Goal: Subscribe to service/newsletter

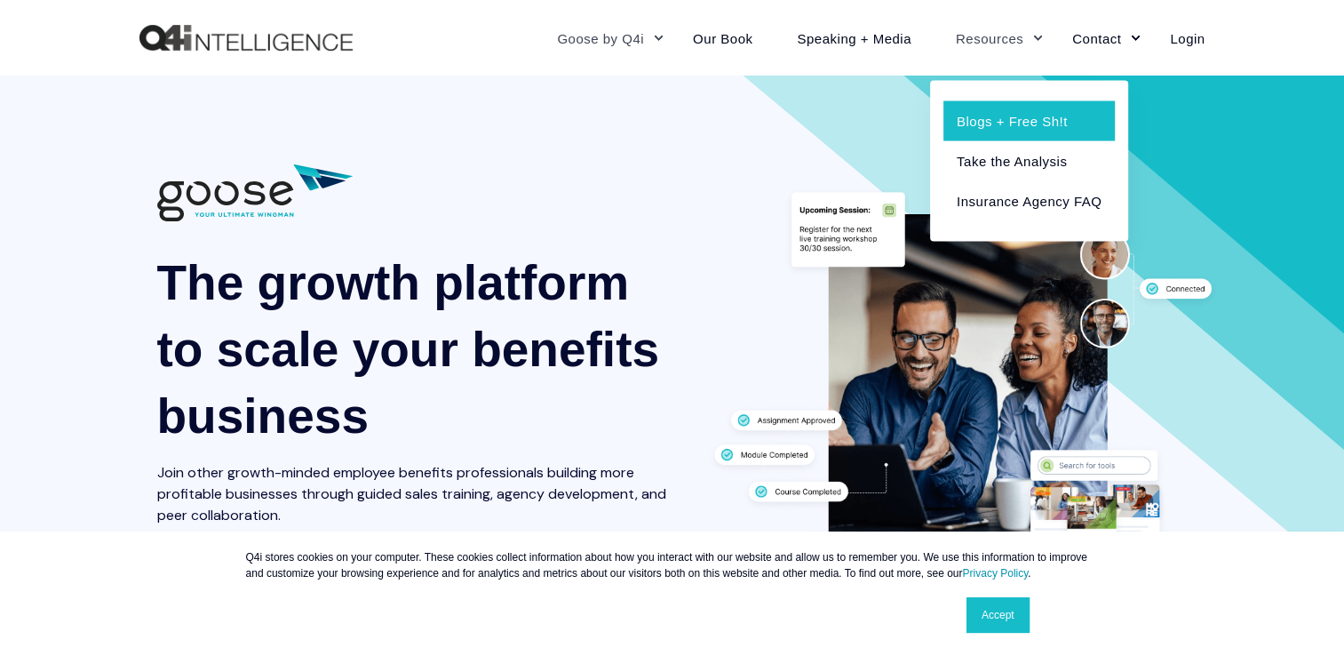
click at [1027, 132] on link "Blogs + Free Sh!t" at bounding box center [1028, 120] width 171 height 40
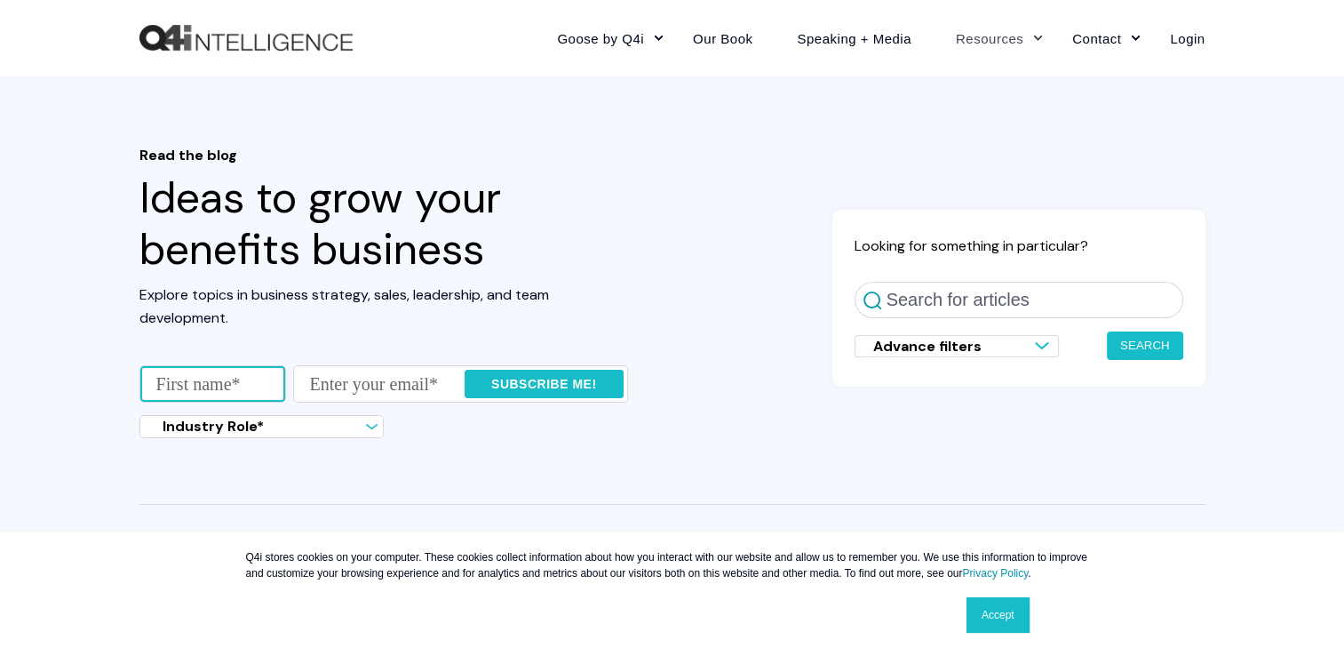
click at [212, 392] on input "Enter First name *" at bounding box center [212, 383] width 147 height 37
type input "[PERSON_NAME]"
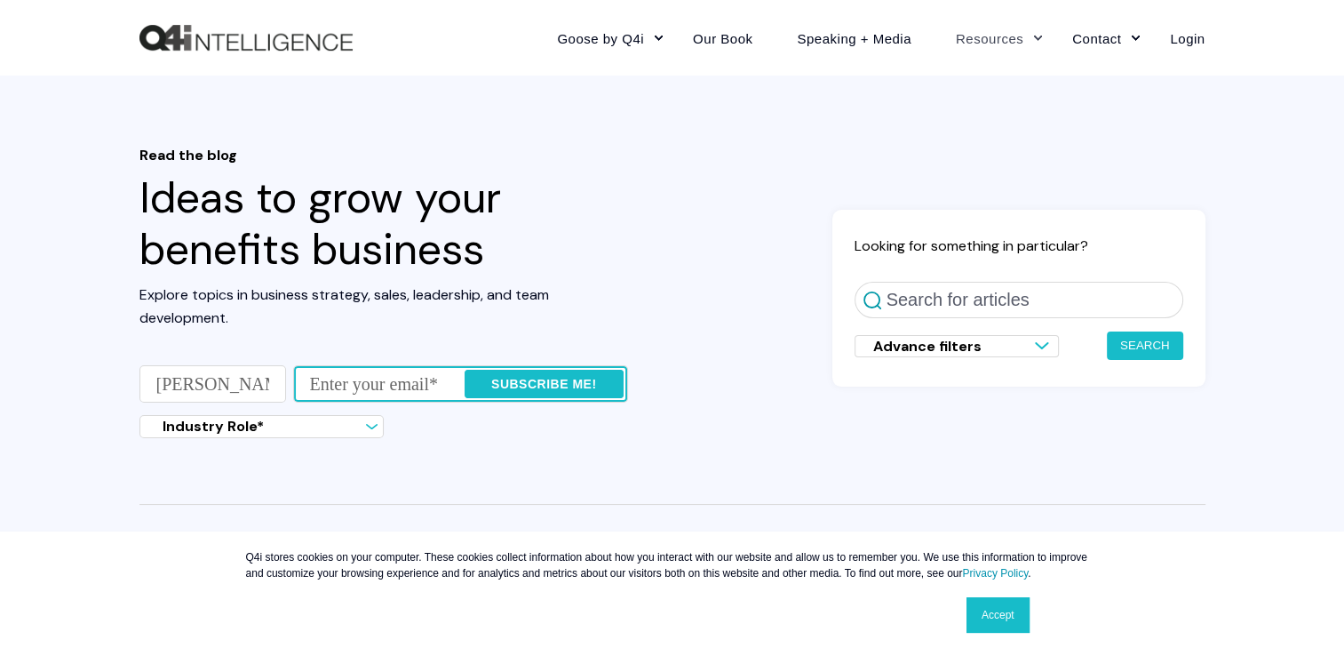
type input "[PERSON_NAME][EMAIL_ADDRESS][DOMAIN_NAME]"
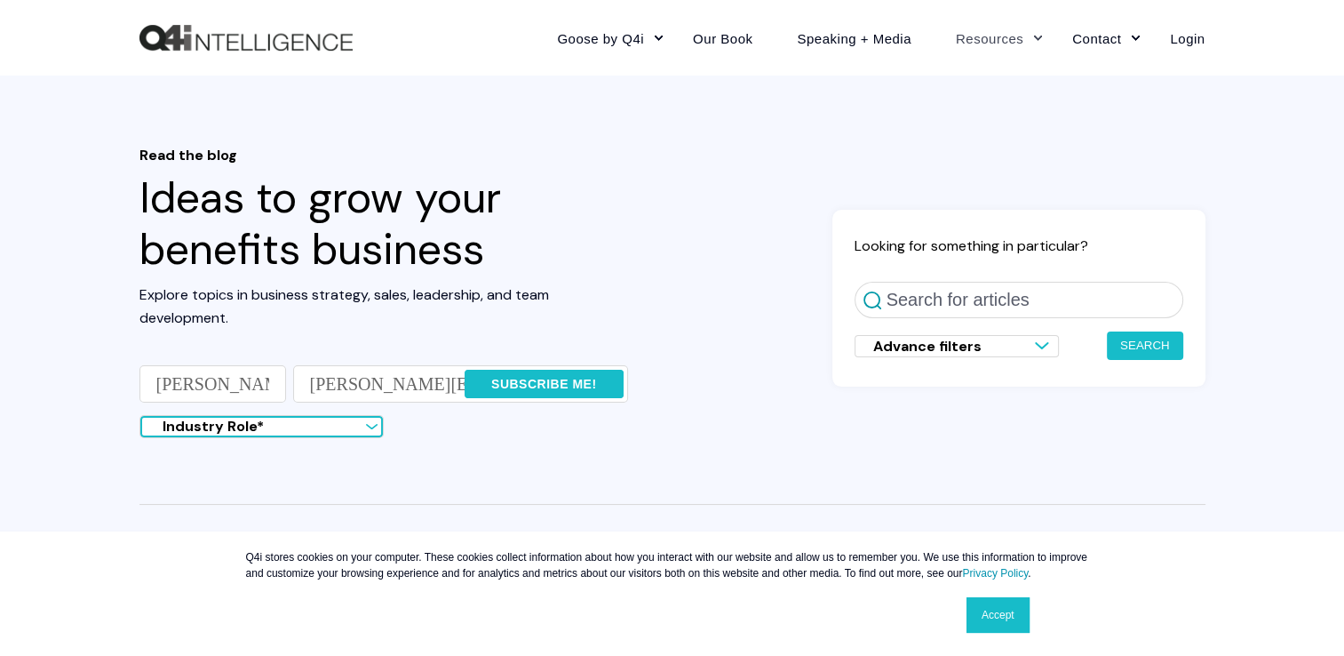
click at [364, 418] on select "Industry Role* Insurance agency Solution provider Insurance carrier Employer Ot…" at bounding box center [261, 426] width 244 height 22
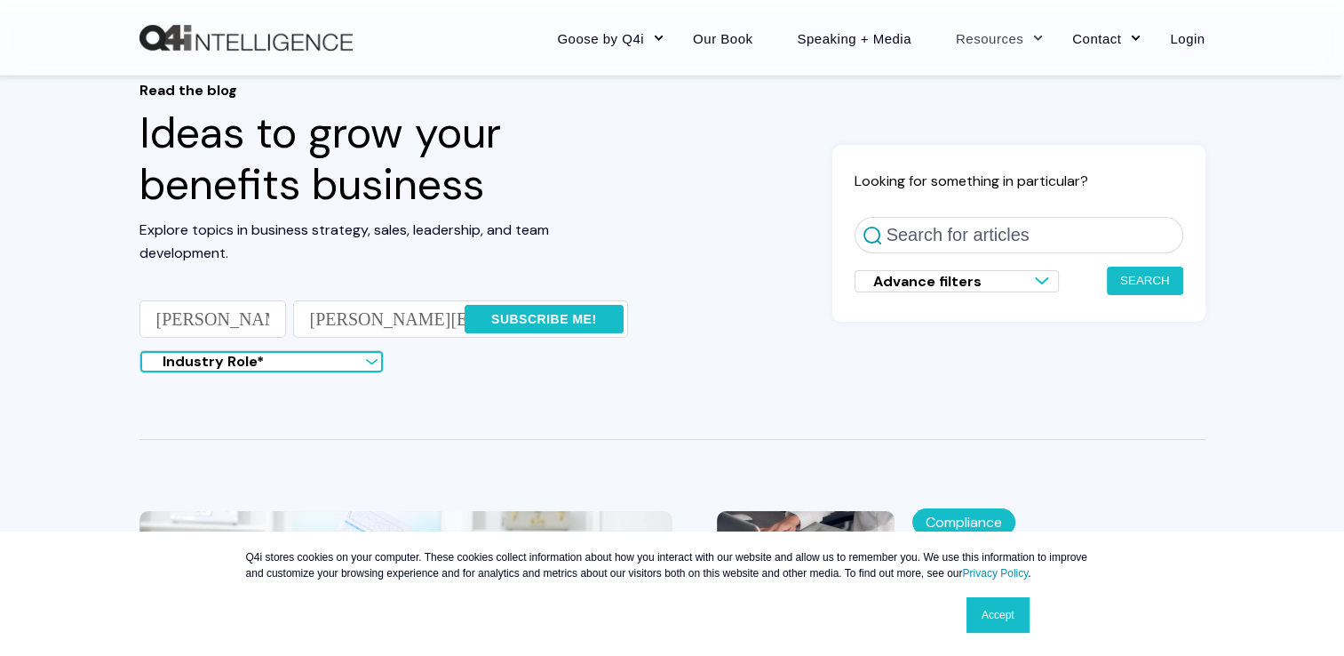
scroll to position [178, 0]
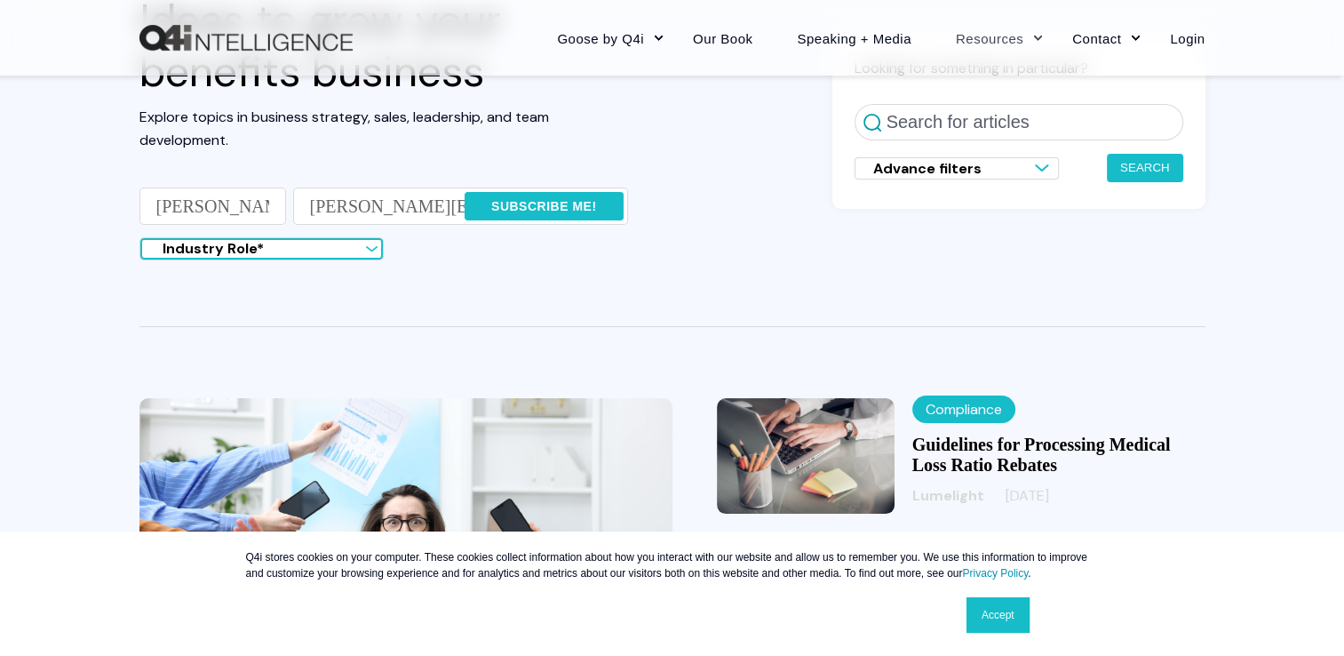
click at [379, 251] on select "Industry Role* Insurance agency Solution provider Insurance carrier Employer Ot…" at bounding box center [261, 248] width 244 height 22
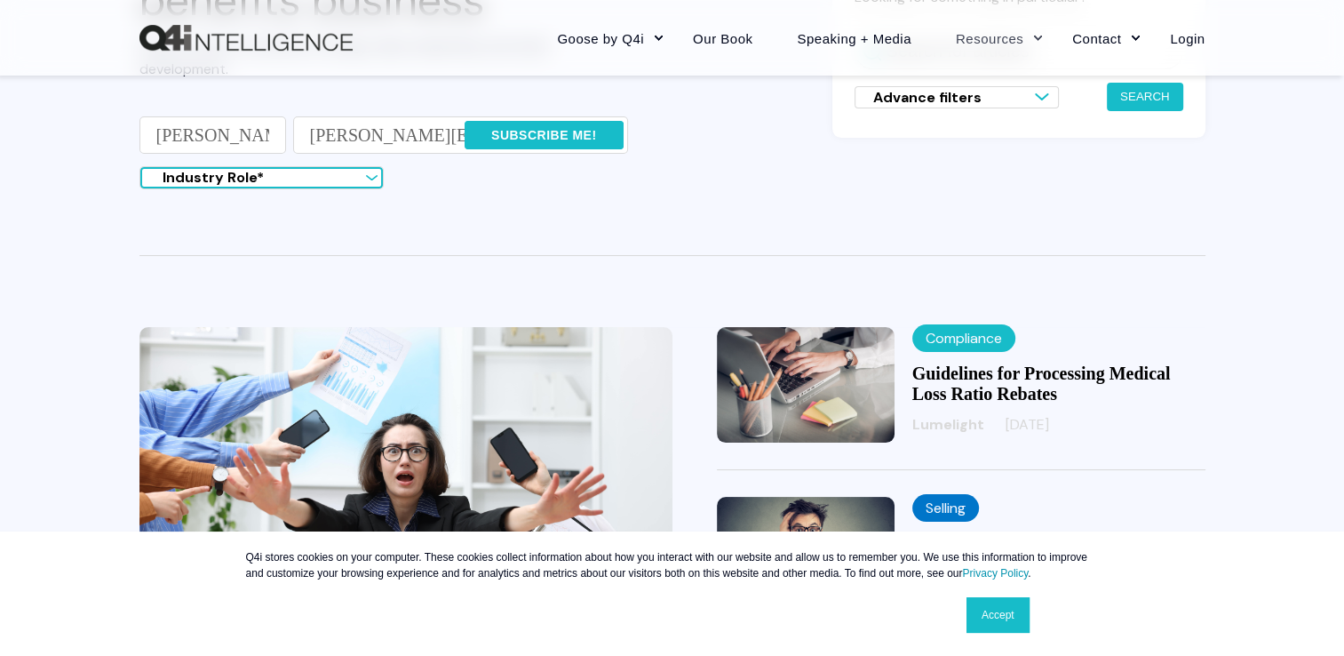
scroll to position [89, 0]
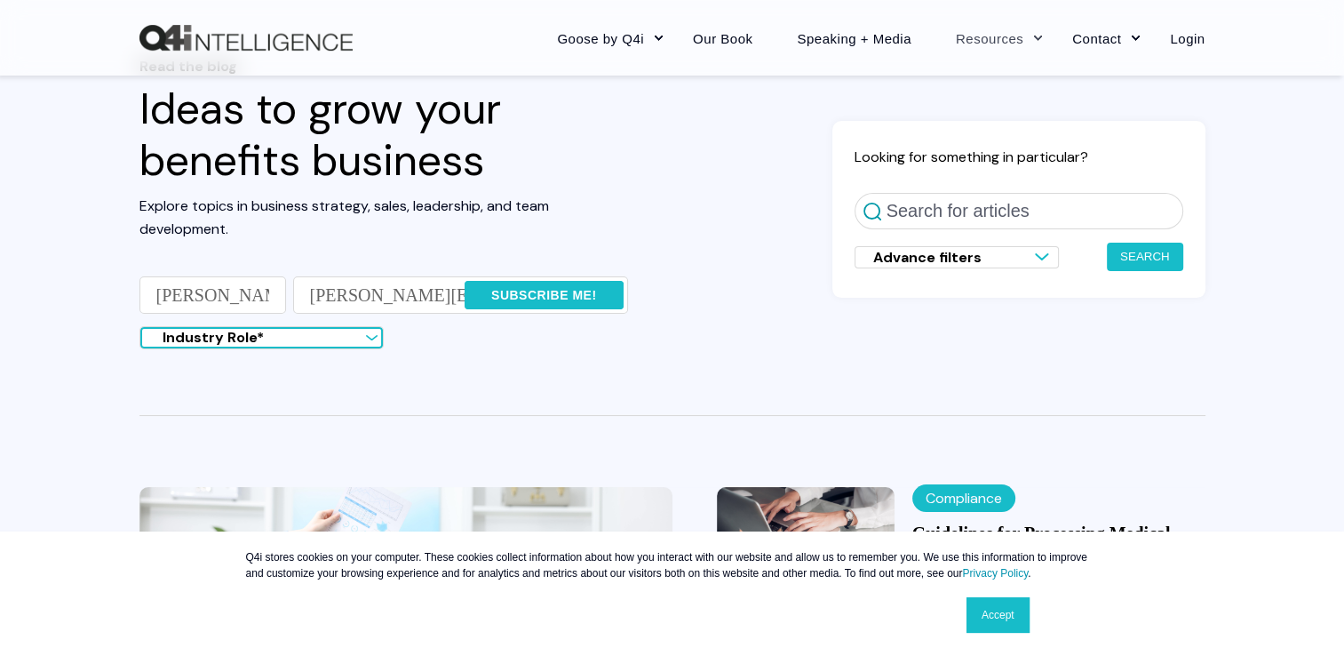
click at [366, 330] on select "Industry Role* Insurance agency Solution provider Insurance carrier Employer Ot…" at bounding box center [261, 337] width 244 height 22
select select "Agency"
click at [139, 326] on select "Industry Role* Insurance agency Solution provider Insurance carrier Employer Ot…" at bounding box center [261, 337] width 244 height 22
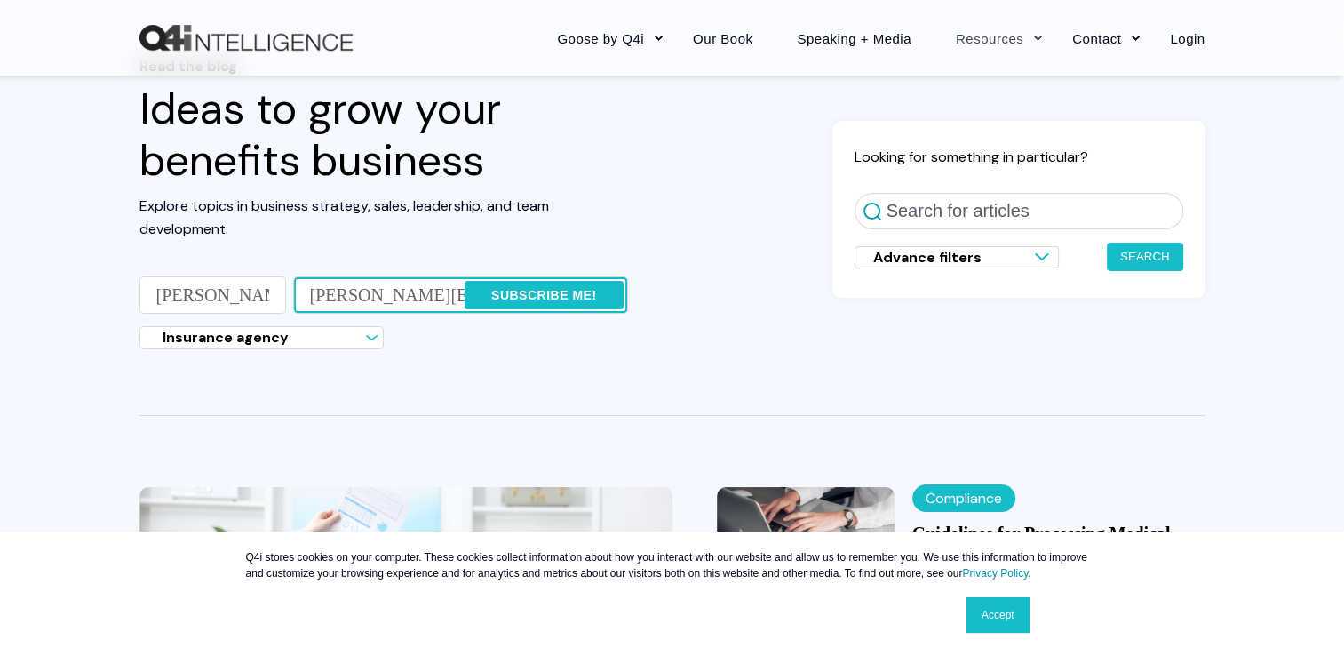
click at [446, 287] on input "[PERSON_NAME][EMAIL_ADDRESS][DOMAIN_NAME]" at bounding box center [460, 294] width 335 height 37
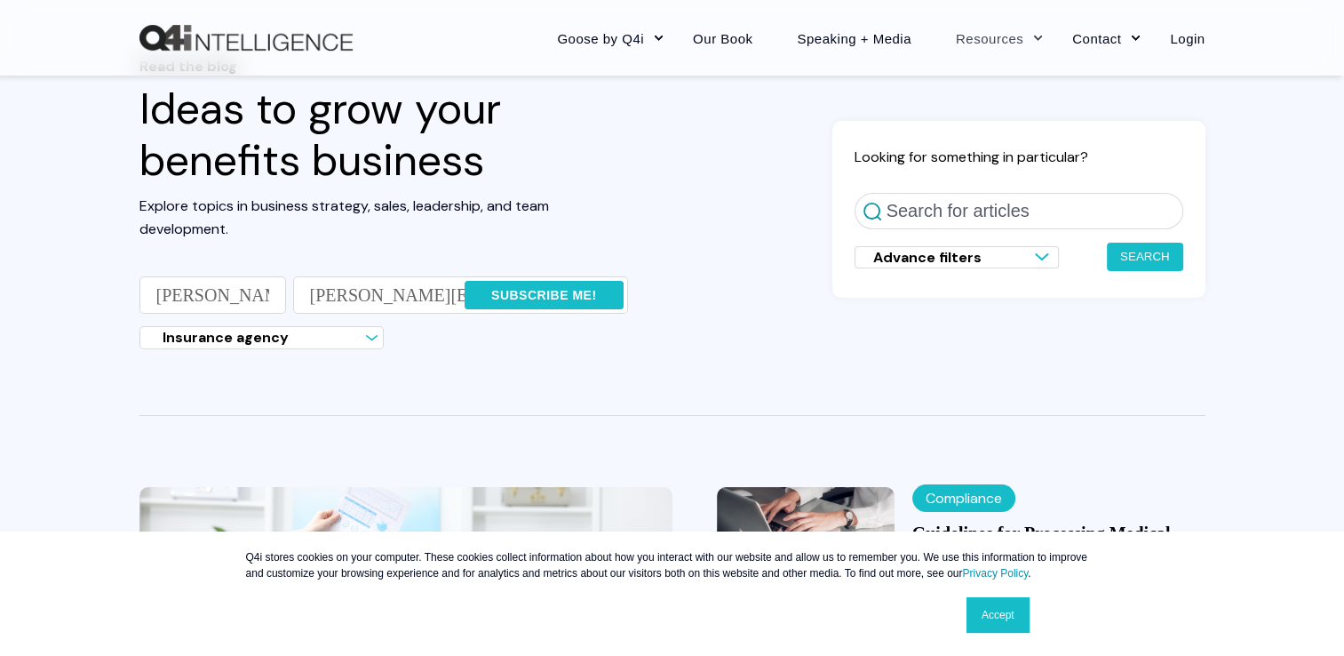
click at [613, 229] on div "Explore topics in business strategy, sales, leadership, and team development." at bounding box center [383, 218] width 489 height 46
click at [191, 288] on input "[PERSON_NAME]" at bounding box center [212, 294] width 147 height 37
click at [224, 297] on input "[PERSON_NAME]" at bounding box center [212, 294] width 147 height 37
click at [525, 307] on input "Subscribe me!" at bounding box center [544, 295] width 159 height 28
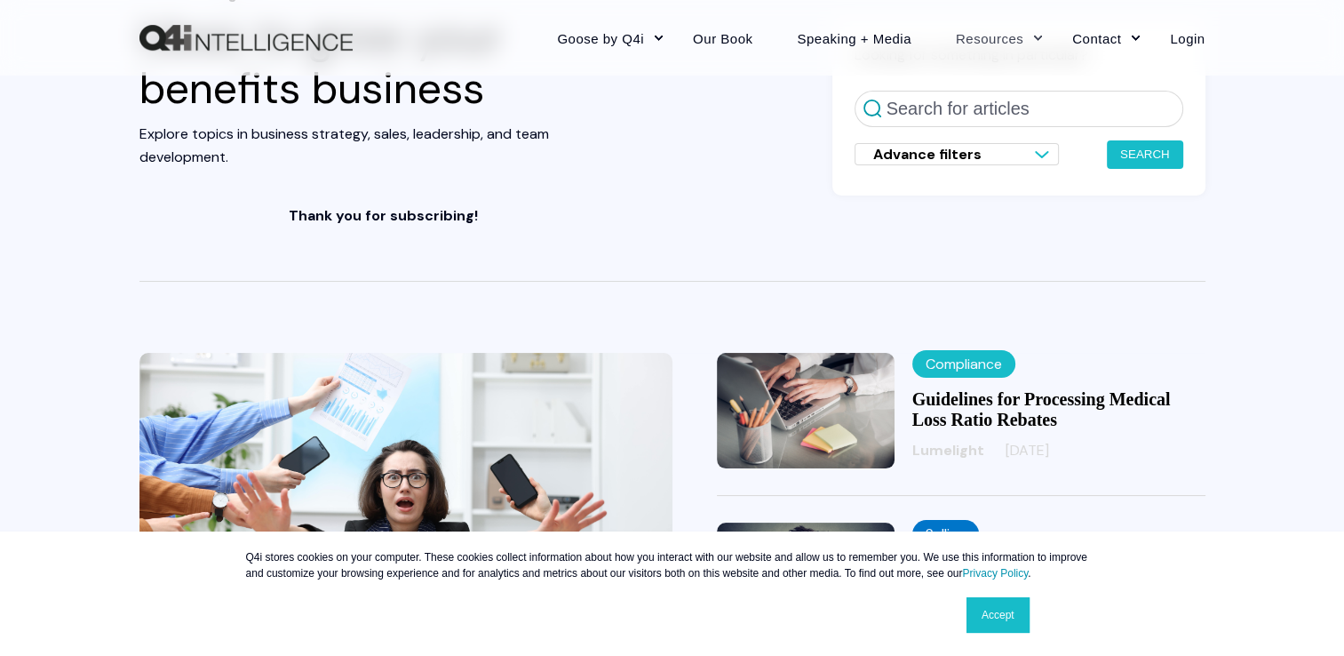
scroll to position [0, 0]
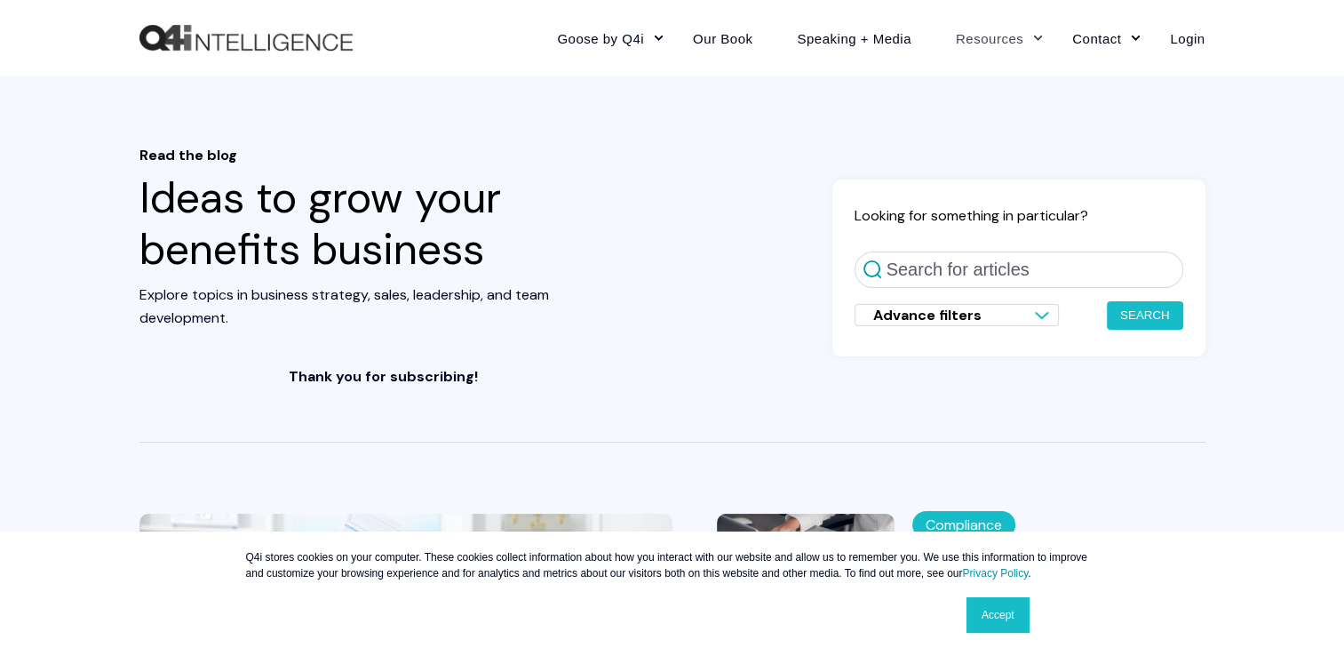
click at [1047, 318] on div "Advance filters Search Industry Blog Search Business Blog Search all blogs" at bounding box center [957, 315] width 204 height 22
click at [640, 196] on div "Read the blog Ideas to grow your benefits business Explore topics in business s…" at bounding box center [672, 268] width 1066 height 242
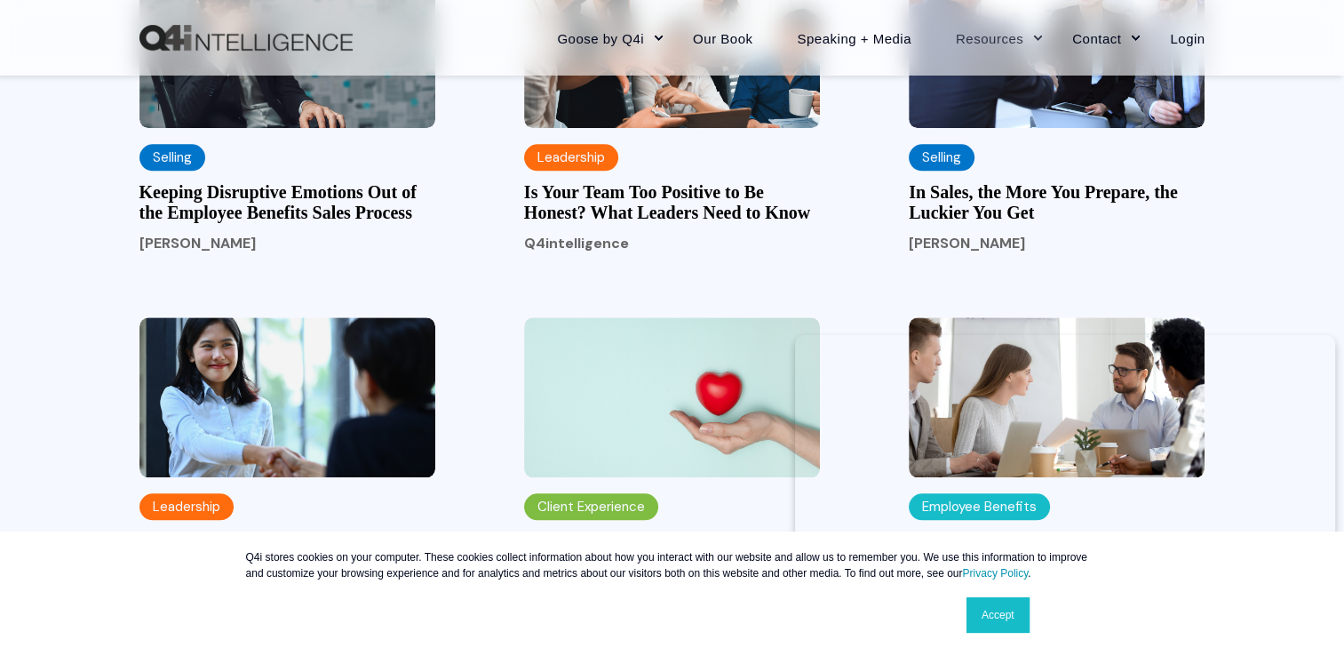
scroll to position [1704, 0]
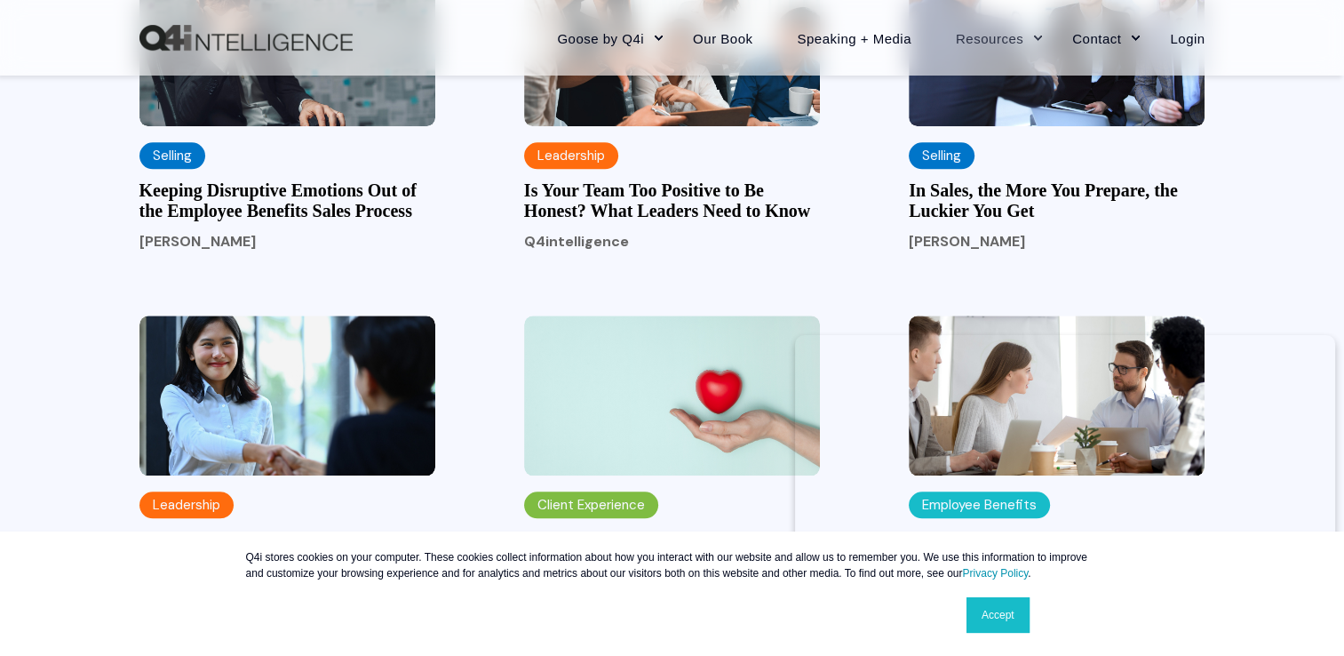
click at [989, 619] on link "Accept" at bounding box center [998, 615] width 63 height 36
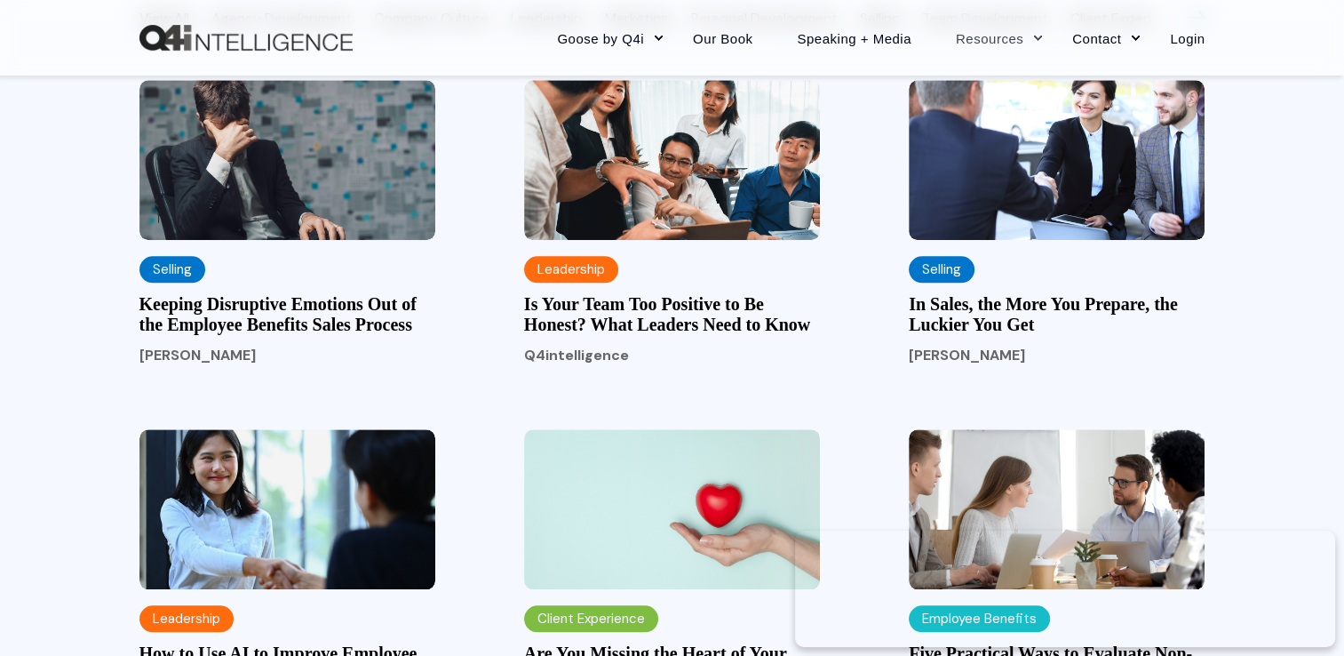
scroll to position [1349, 0]
